Goal: Go to known website: Access a specific website the user already knows

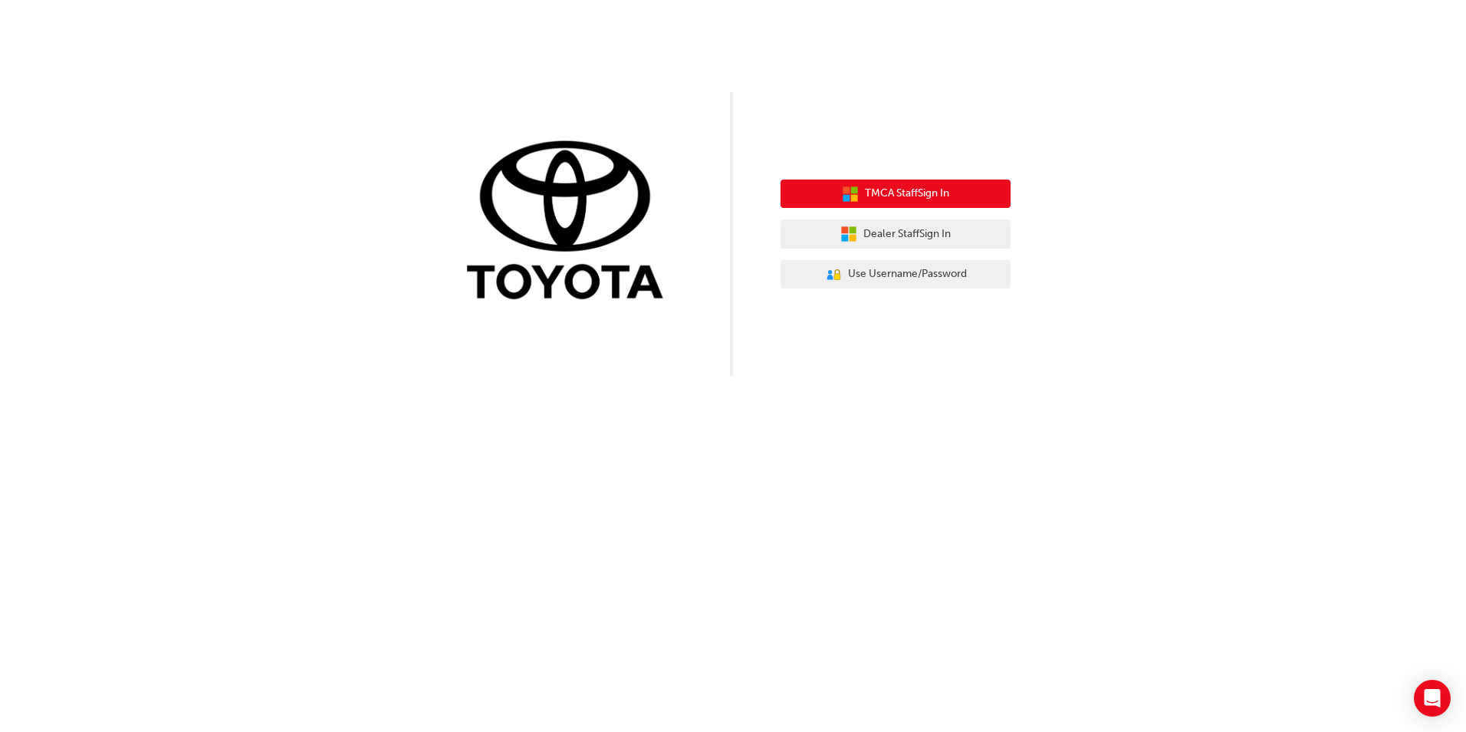
click at [896, 186] on span "TMCA Staff Sign In" at bounding box center [907, 194] width 84 height 18
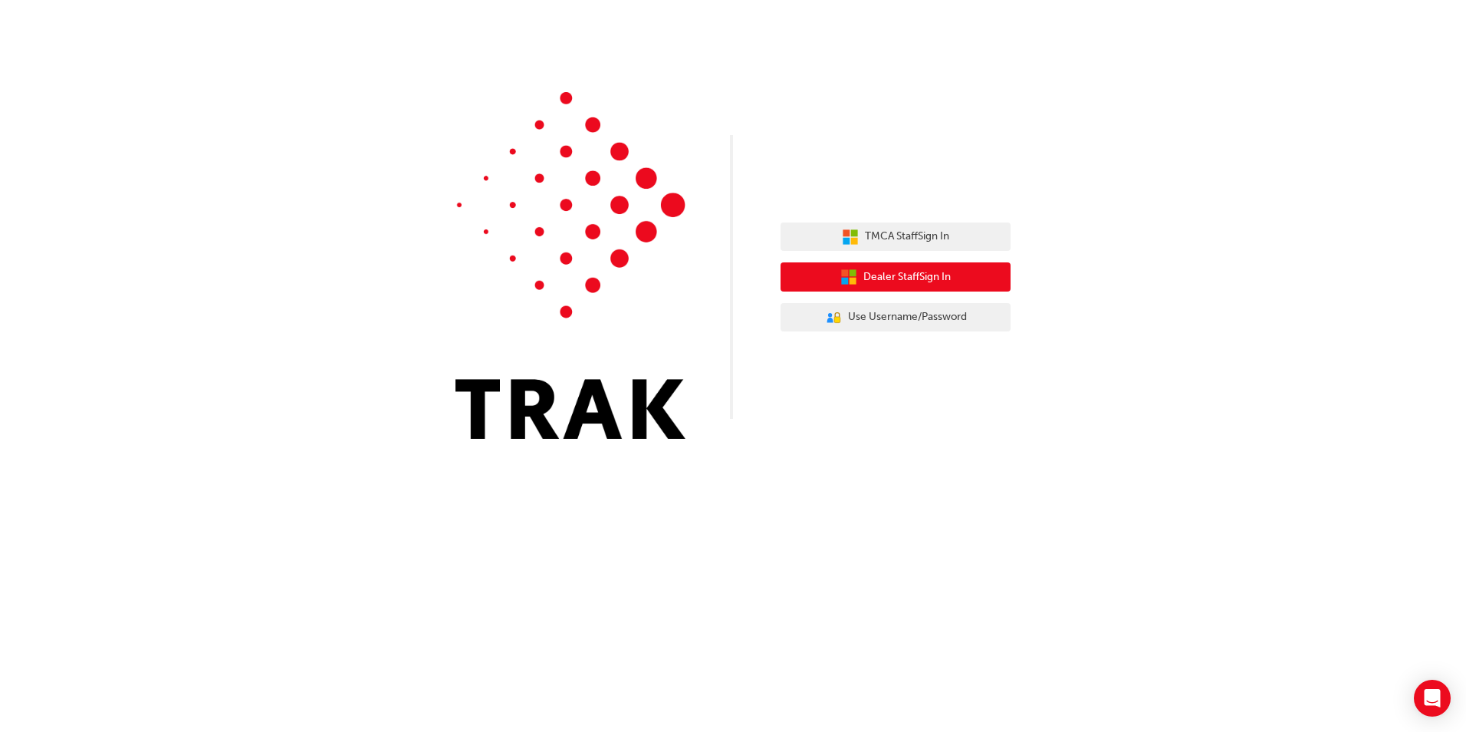
click at [921, 281] on span "Dealer Staff Sign In" at bounding box center [906, 277] width 87 height 18
